Goal: Task Accomplishment & Management: Complete application form

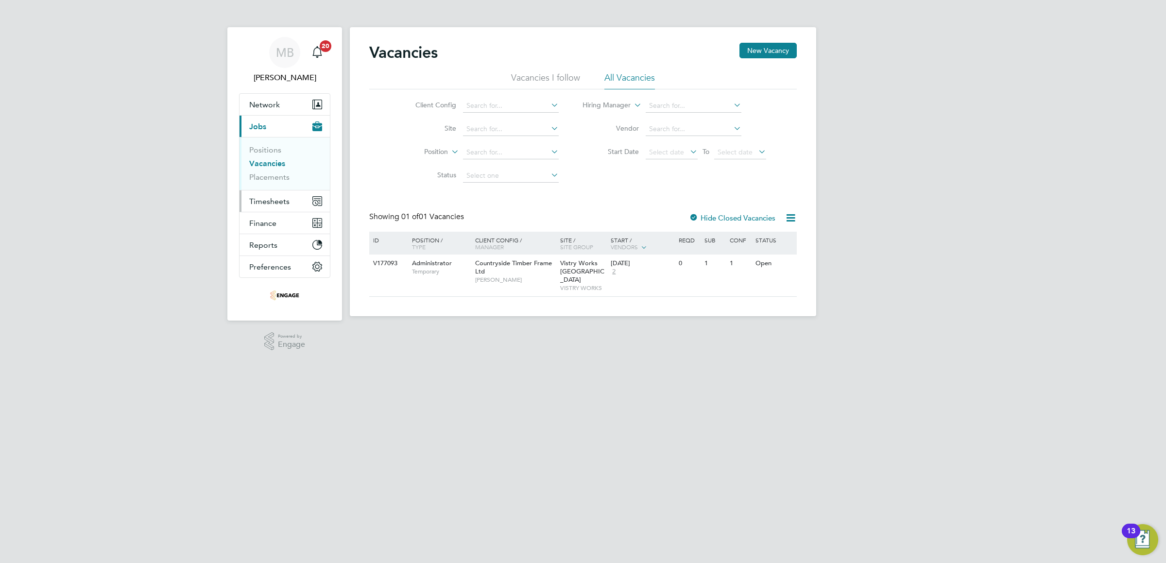
click at [270, 199] on span "Timesheets" at bounding box center [269, 201] width 40 height 9
click at [274, 201] on span "Timesheets" at bounding box center [269, 201] width 40 height 9
click at [262, 170] on link "Timesheets" at bounding box center [269, 171] width 40 height 9
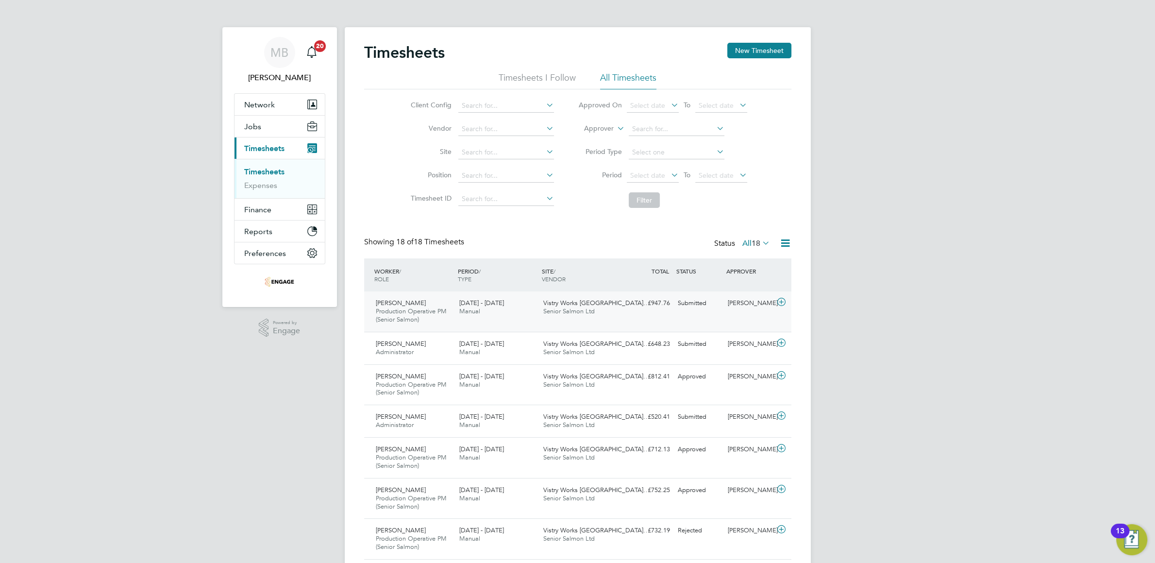
click at [736, 301] on div "Dave Spiller" at bounding box center [749, 303] width 51 height 16
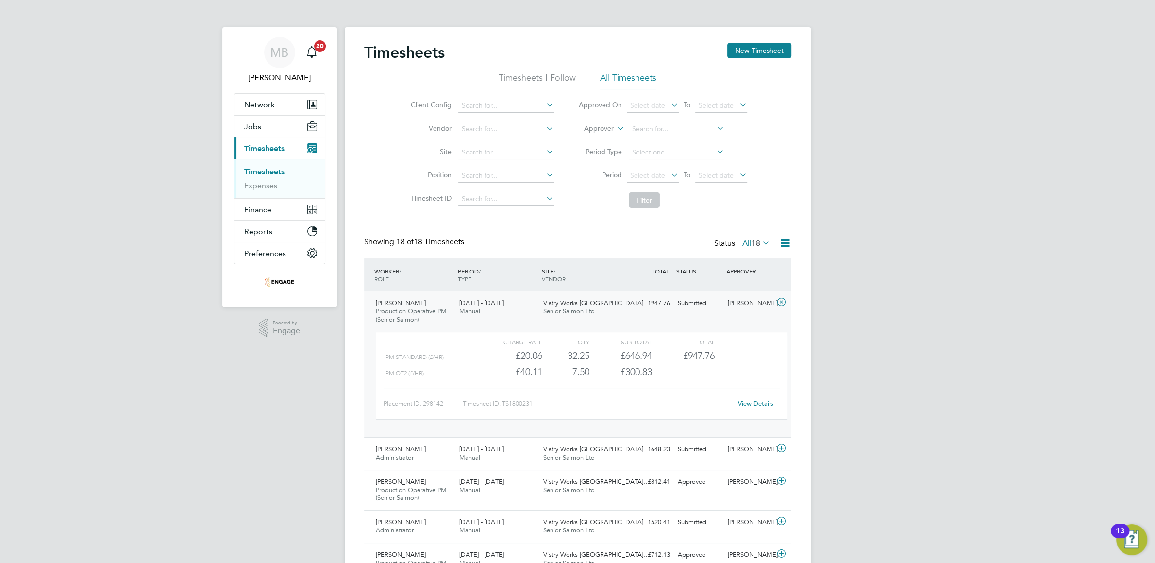
click at [750, 404] on link "View Details" at bounding box center [755, 403] width 35 height 8
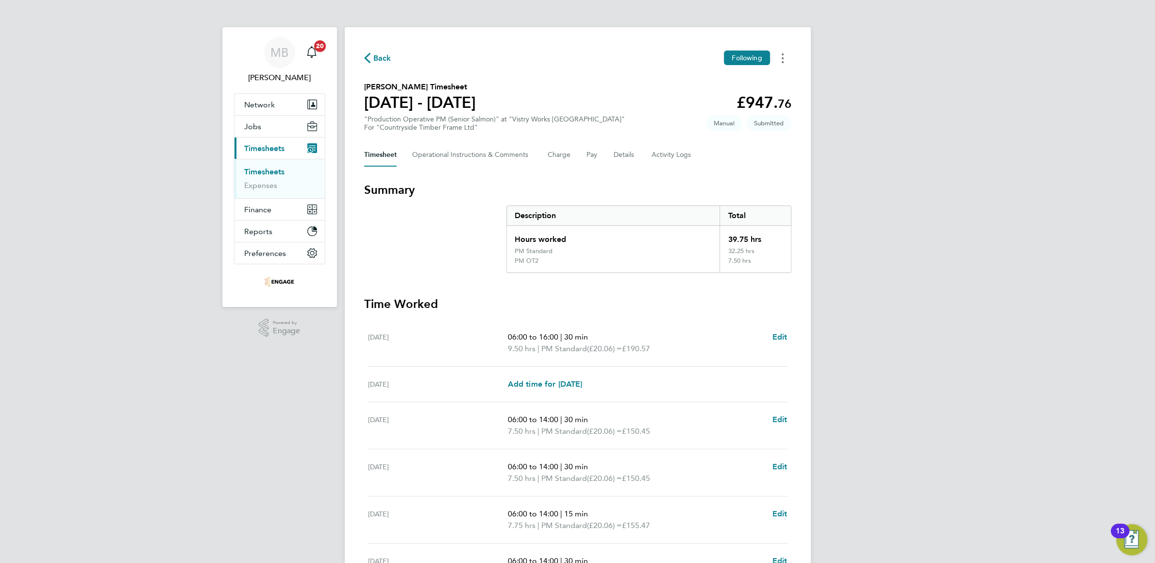
click at [785, 58] on button "Timesheets Menu" at bounding box center [782, 58] width 17 height 15
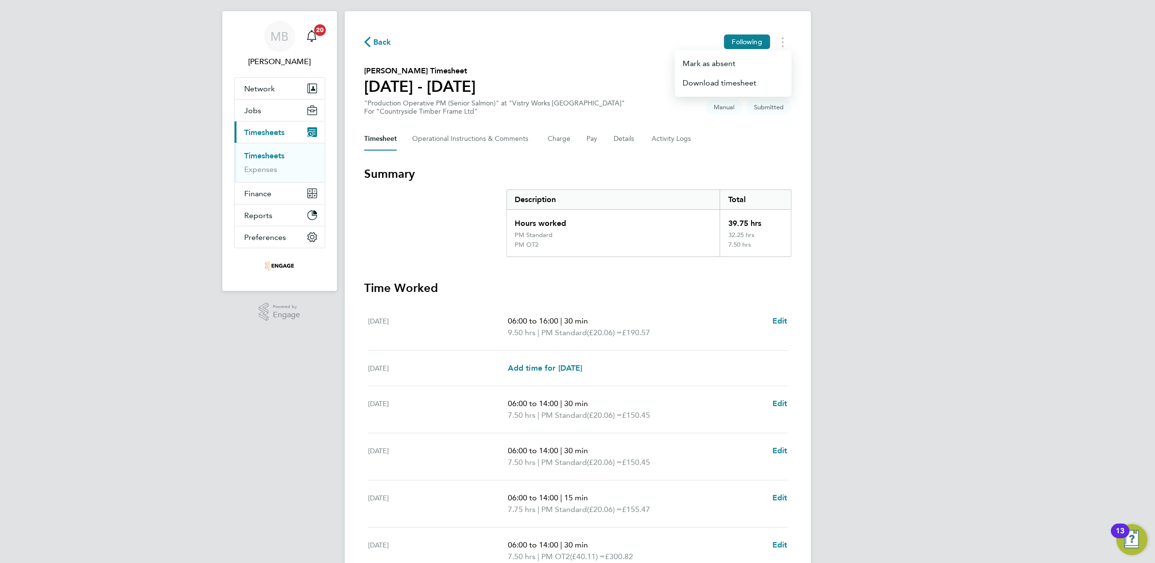
scroll to position [149, 0]
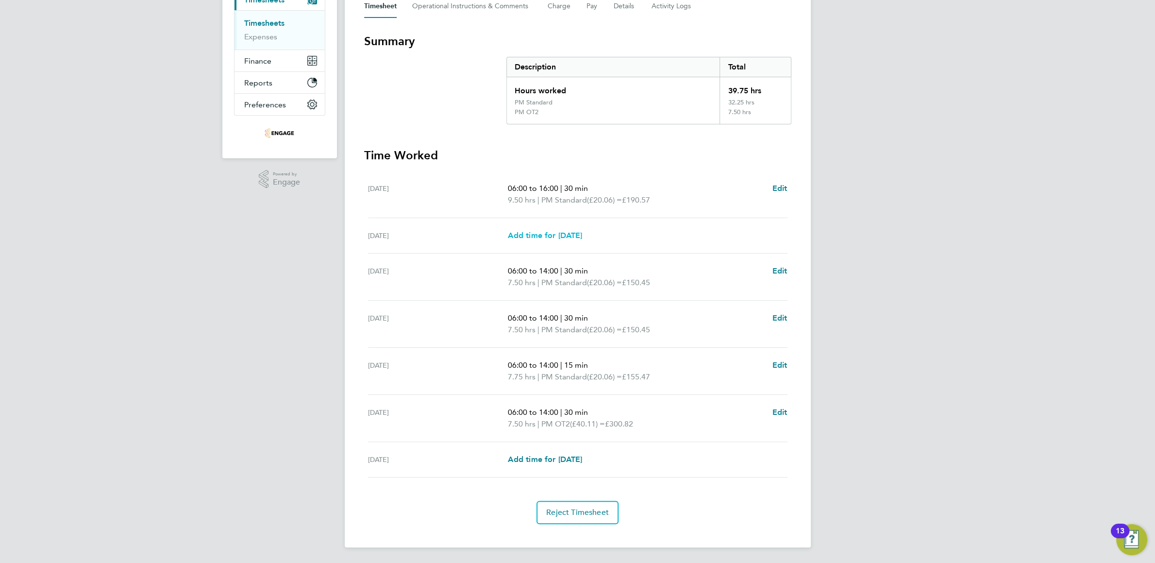
click at [582, 238] on span "Add time for [DATE]" at bounding box center [544, 235] width 75 height 9
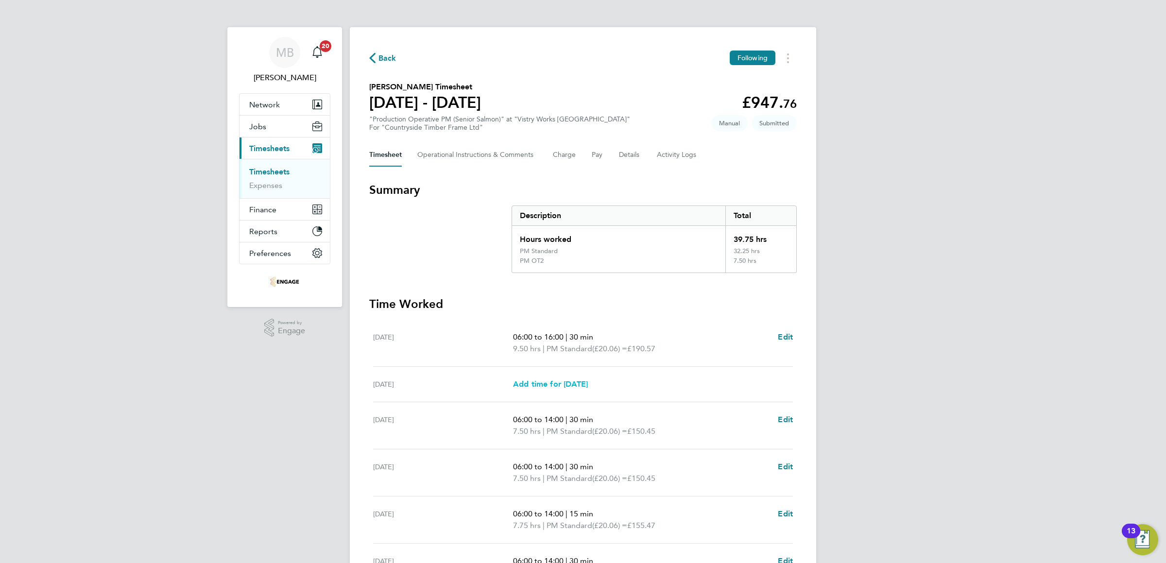
select select "15"
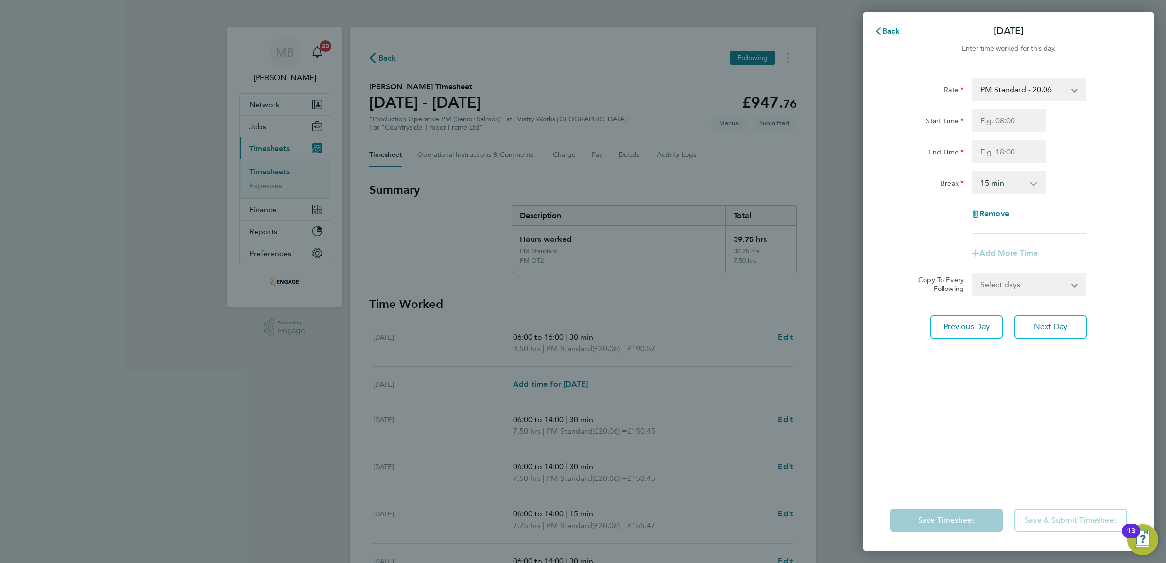
click at [747, 187] on div "Back [DATE] Enter time worked for this day. Rate PM Standard - 20.06 PM OT 1 - …" at bounding box center [583, 281] width 1166 height 563
click at [986, 216] on span "Remove" at bounding box center [994, 213] width 30 height 9
select select "null"
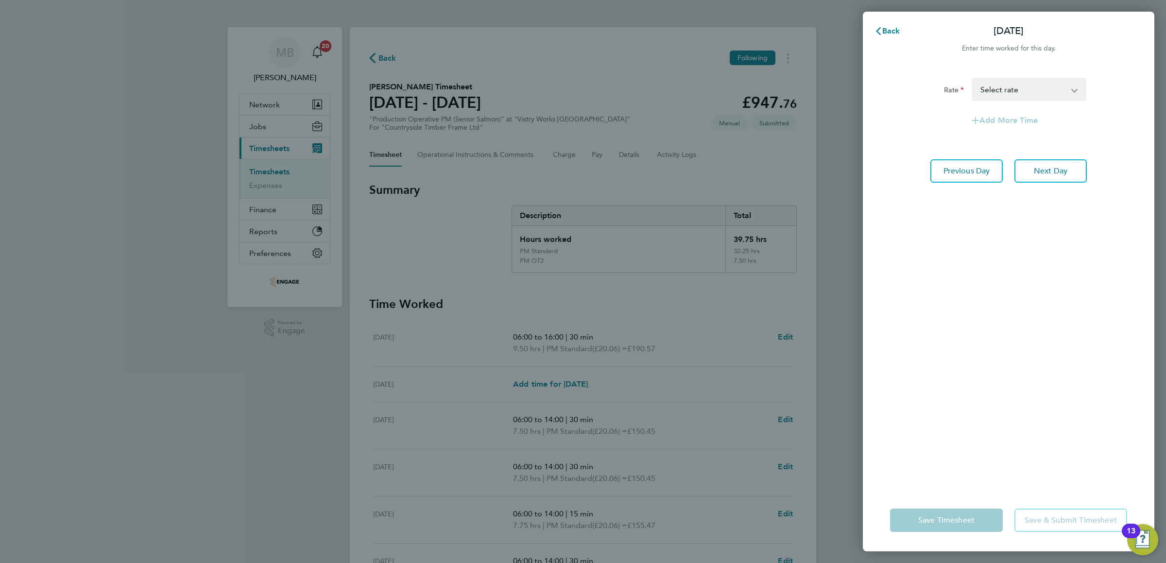
click at [972, 79] on select "PM Standard - 20.06 PM OT 1 - 30.08 PM OT2 - 40.11 Select rate" at bounding box center [1022, 89] width 101 height 21
click at [1063, 87] on select "PM Standard - 20.06 PM OT 1 - 30.08 PM OT2 - 40.11 Select rate" at bounding box center [1022, 89] width 101 height 21
click at [1056, 165] on button "Next Day" at bounding box center [1050, 170] width 72 height 23
select select "30"
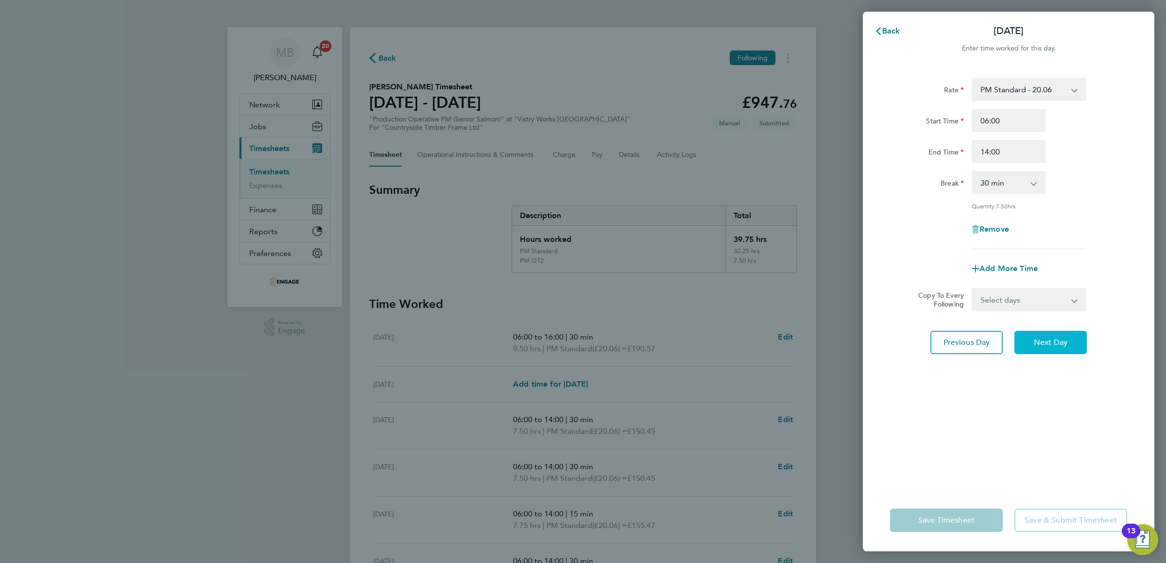
click at [1046, 336] on button "Next Day" at bounding box center [1050, 342] width 72 height 23
select select "30"
click at [1043, 342] on span "Next Day" at bounding box center [1050, 343] width 34 height 10
click at [972, 172] on select "0 min 15 min 30 min 45 min 60 min 75 min 90 min" at bounding box center [1002, 182] width 60 height 21
select select "30"
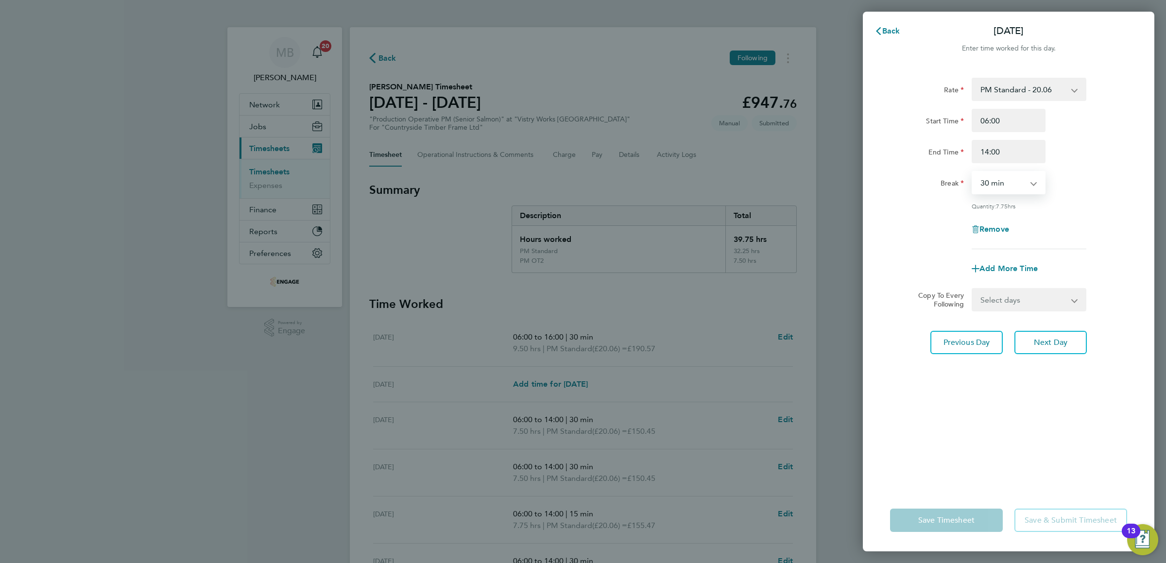
click option "30 min" at bounding box center [0, 0] width 0 height 0
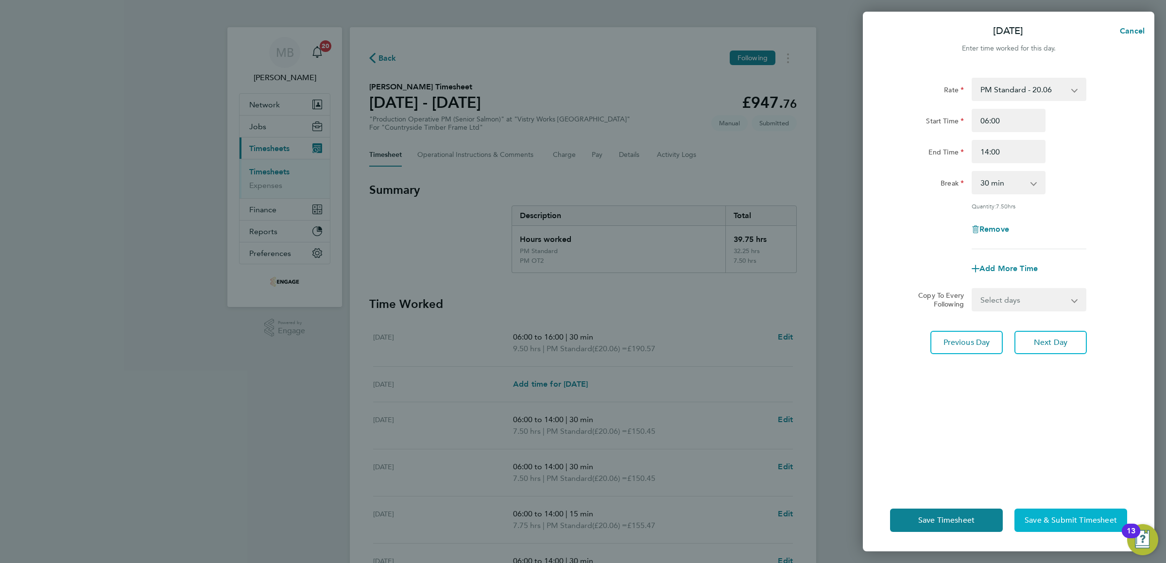
click at [1054, 516] on span "Save & Submit Timesheet" at bounding box center [1070, 520] width 92 height 10
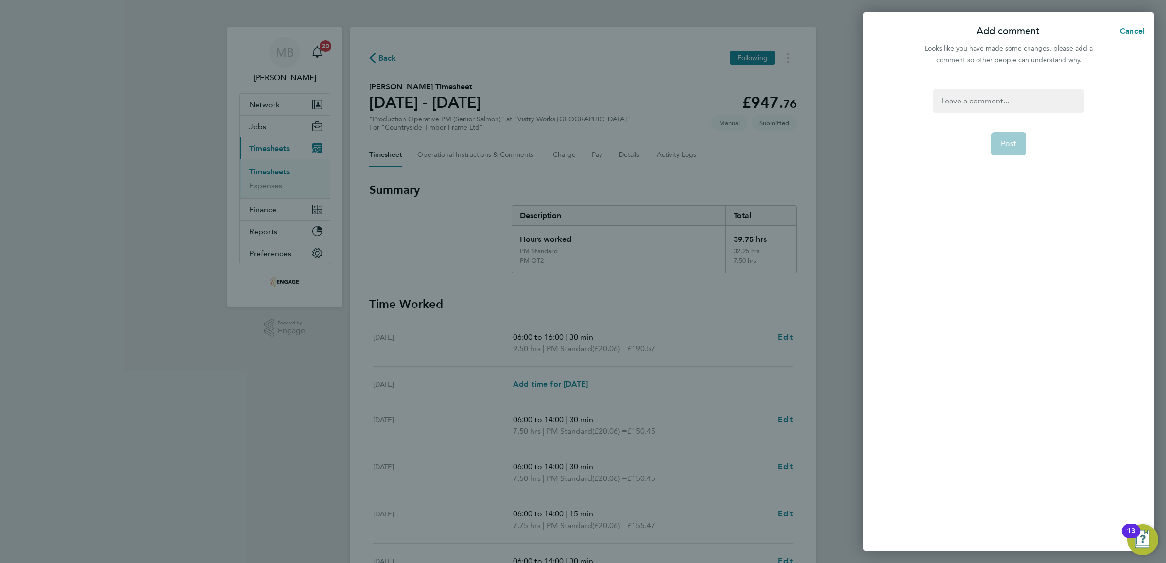
click at [964, 95] on div at bounding box center [1008, 100] width 150 height 23
click at [1001, 140] on span "Post" at bounding box center [1008, 144] width 16 height 10
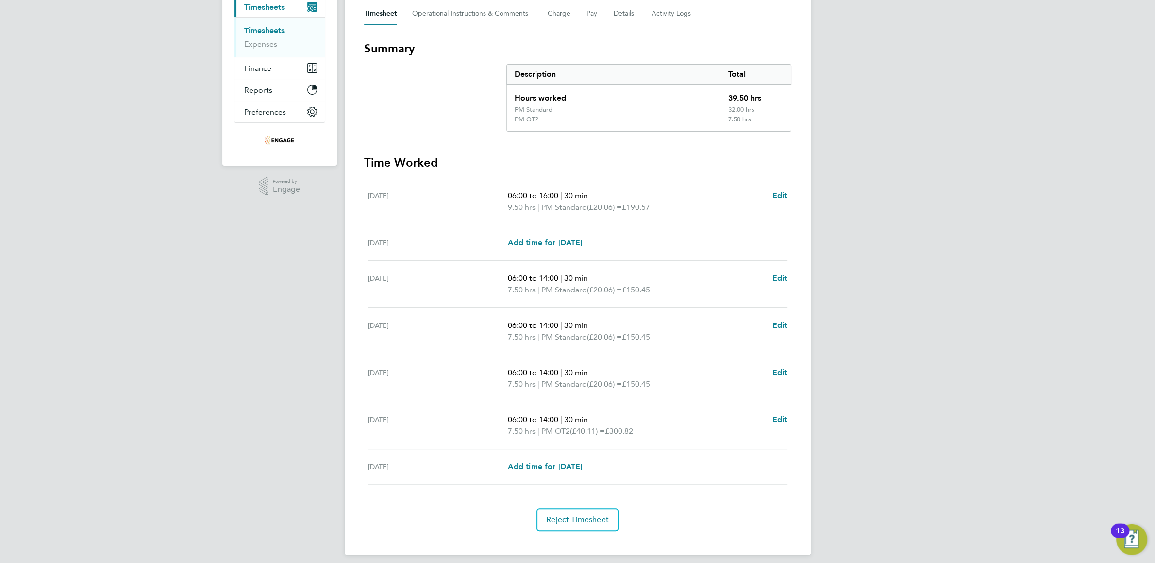
scroll to position [149, 0]
